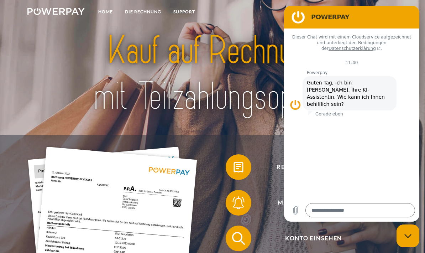
click at [138, 13] on link "DIE RECHNUNG" at bounding box center [143, 11] width 48 height 13
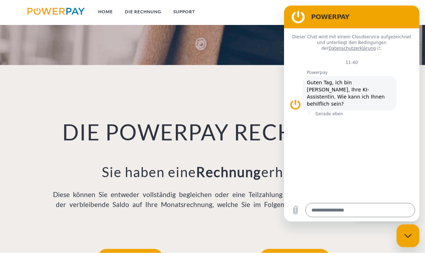
scroll to position [431, 0]
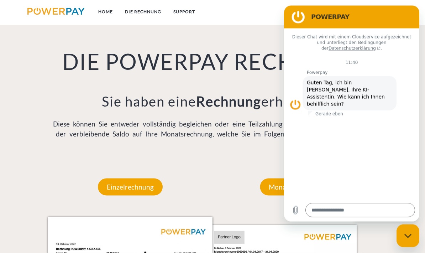
click at [295, 99] on figure at bounding box center [295, 104] width 11 height 11
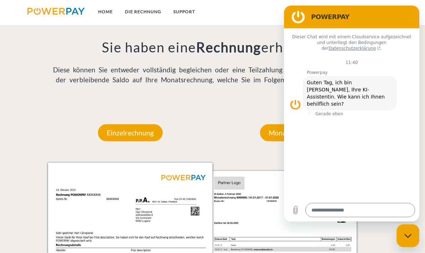
scroll to position [485, 0]
click at [409, 238] on div "Messaging-Fenster schließen" at bounding box center [407, 235] width 21 height 21
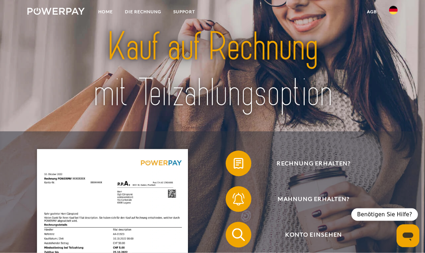
scroll to position [0, 0]
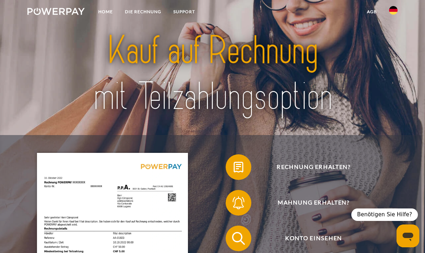
click at [106, 12] on link "Home" at bounding box center [105, 11] width 27 height 13
click at [145, 12] on link "DIE RECHNUNG" at bounding box center [143, 11] width 48 height 13
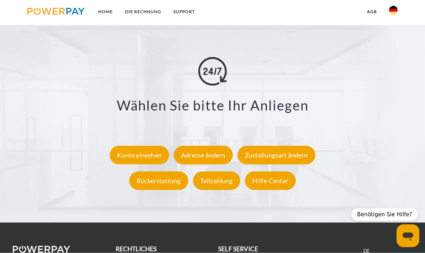
scroll to position [1120, 0]
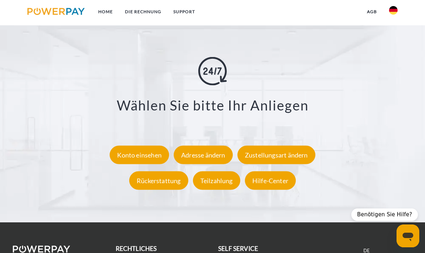
click at [158, 186] on div "Rückerstattung" at bounding box center [158, 180] width 59 height 19
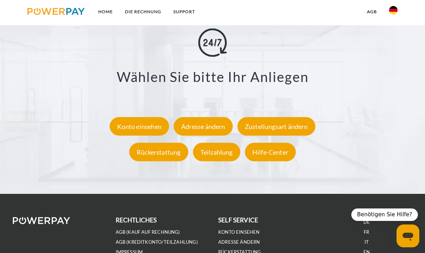
type textarea "*"
click at [131, 136] on div "Konto einsehen" at bounding box center [139, 126] width 59 height 19
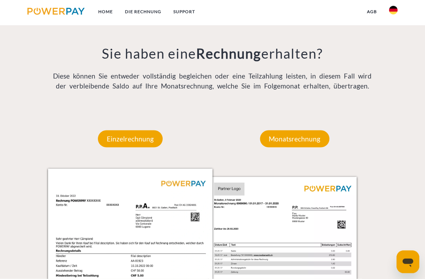
scroll to position [484, 0]
click at [119, 146] on p "Einzelrechnung" at bounding box center [130, 138] width 65 height 17
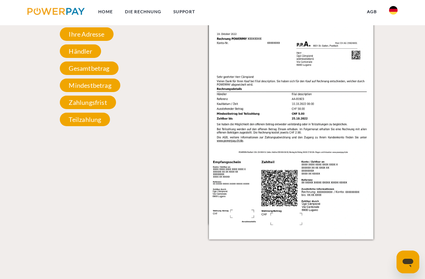
scroll to position [558, 0]
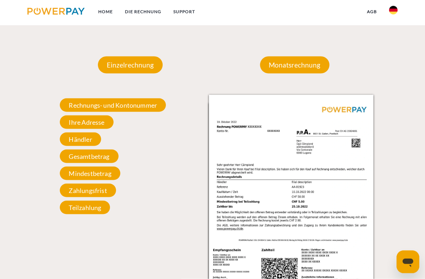
click at [76, 193] on span "Zahlungsfrist" at bounding box center [88, 191] width 56 height 14
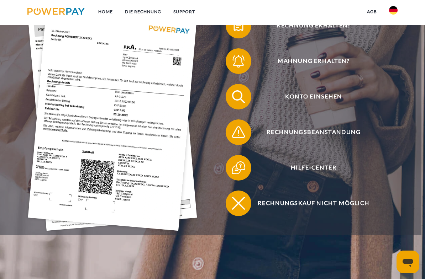
scroll to position [146, 0]
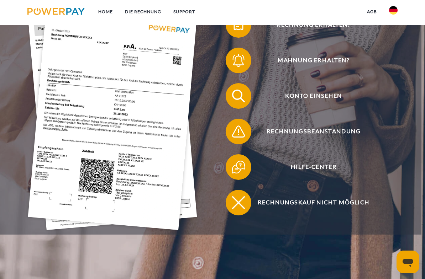
click at [324, 172] on span "Hilfe-Center" at bounding box center [313, 167] width 157 height 26
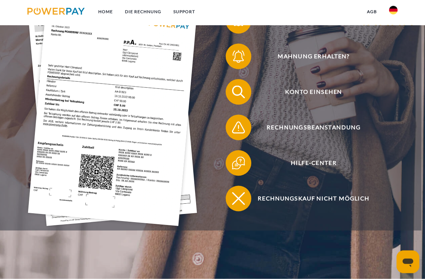
scroll to position [150, 0]
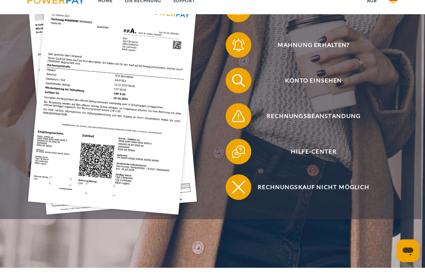
click at [336, 119] on span "Rechnungsbeanstandung" at bounding box center [313, 128] width 157 height 26
